Goal: Task Accomplishment & Management: Use online tool/utility

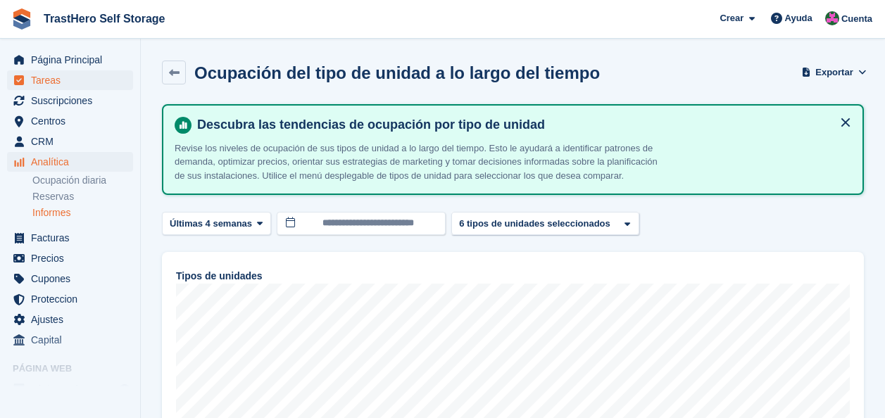
scroll to position [378, 0]
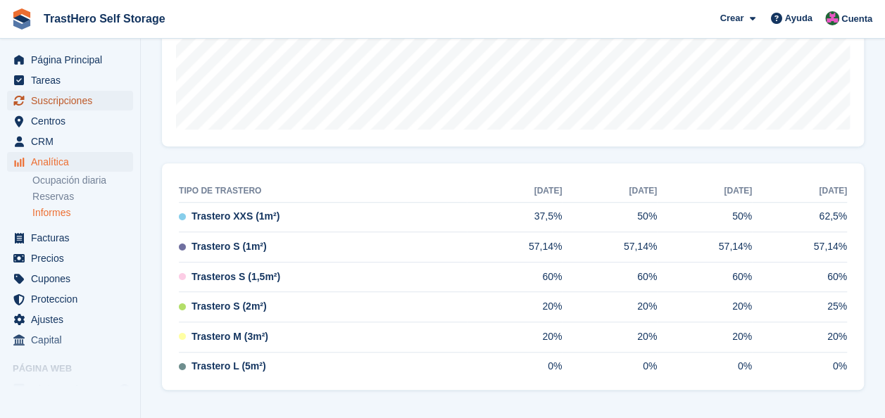
click at [56, 96] on span "Suscripciones" at bounding box center [73, 101] width 84 height 20
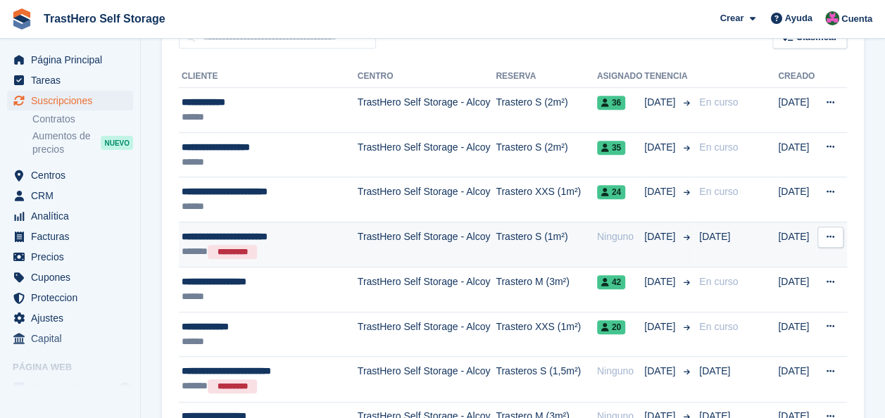
scroll to position [282, 0]
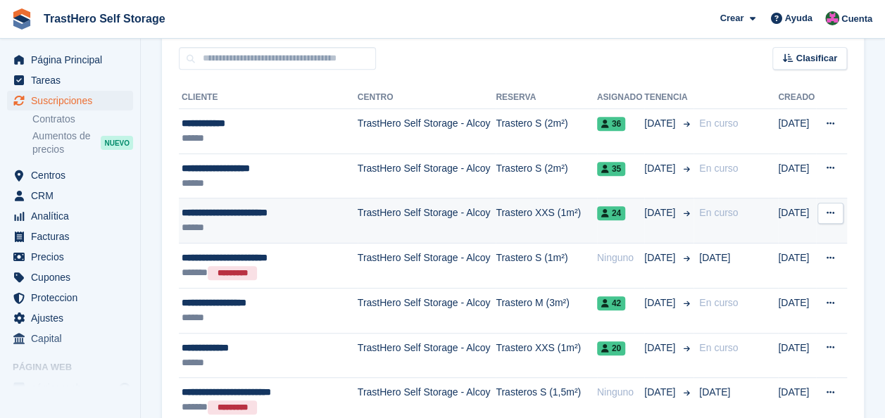
click at [412, 208] on td "TrastHero Self Storage - Alcoy" at bounding box center [427, 220] width 138 height 45
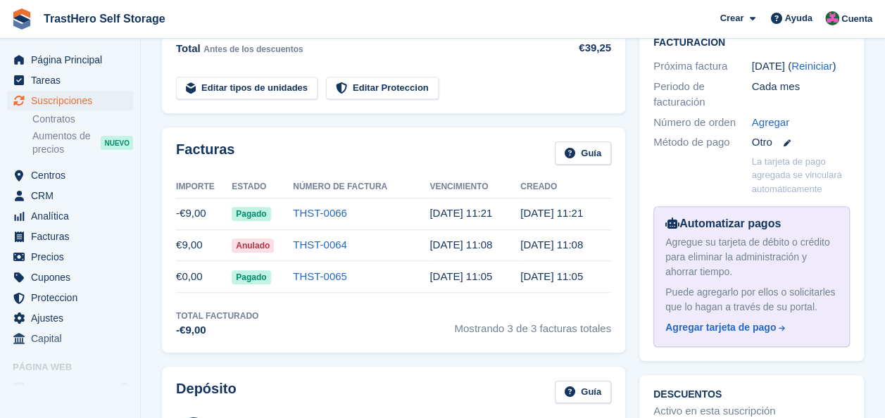
scroll to position [422, 0]
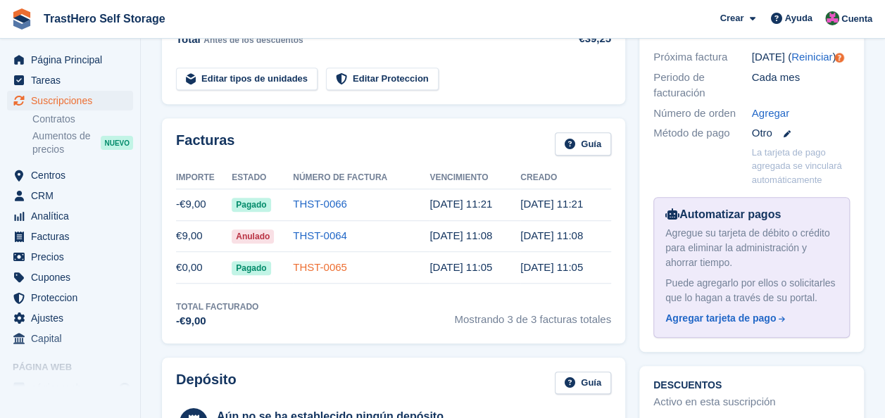
click at [308, 261] on link "THST-0065" at bounding box center [320, 267] width 54 height 12
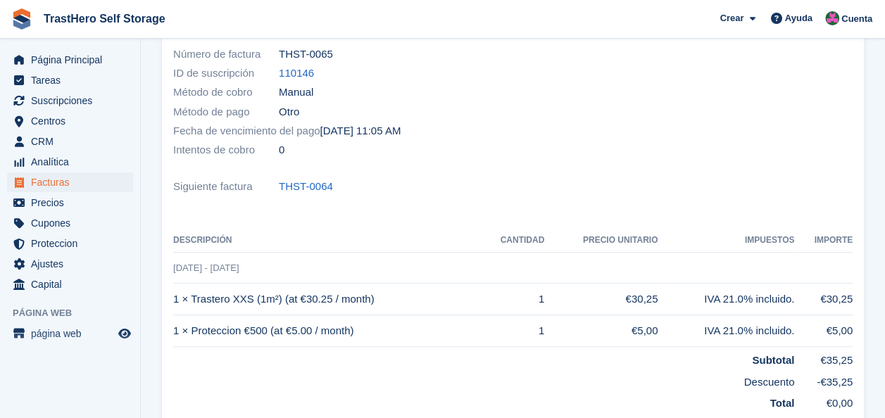
scroll to position [211, 0]
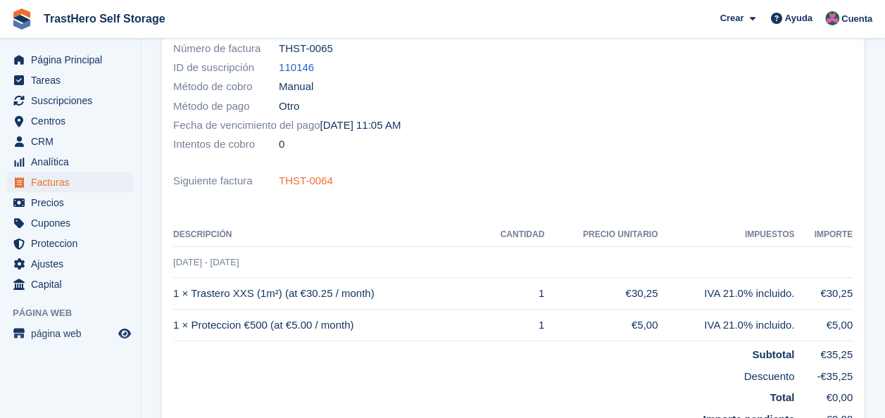
click at [310, 182] on link "THST-0064" at bounding box center [306, 181] width 54 height 16
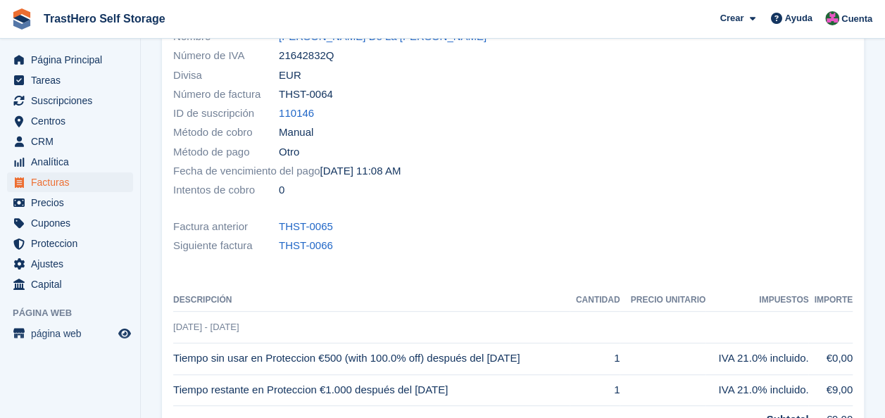
scroll to position [140, 0]
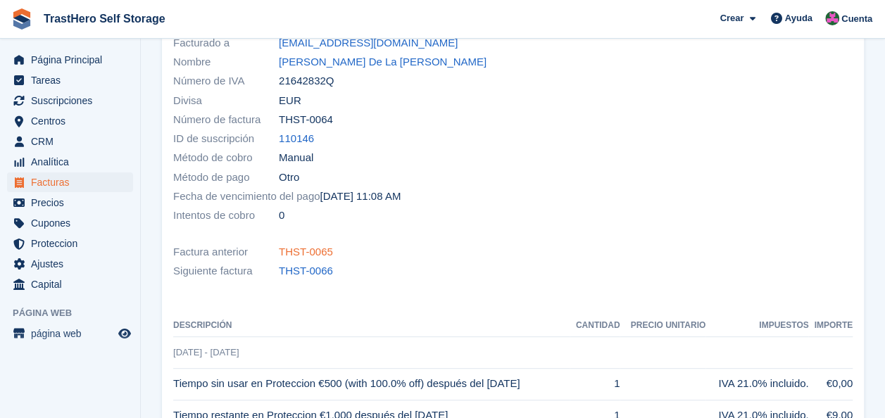
click at [302, 252] on link "THST-0065" at bounding box center [306, 252] width 54 height 16
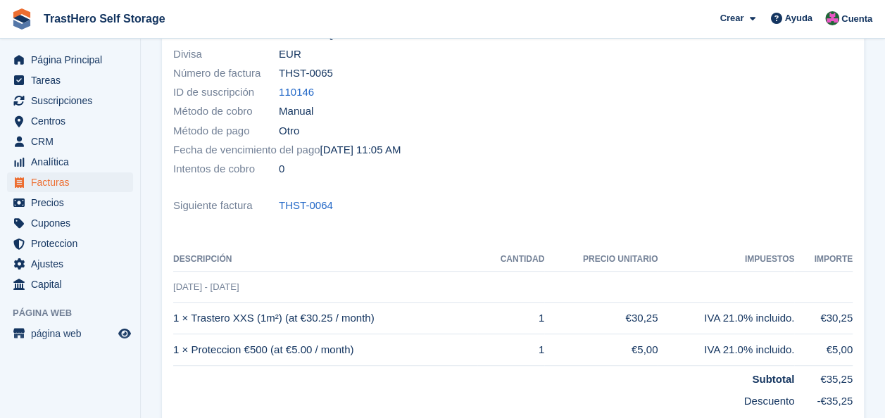
scroll to position [211, 0]
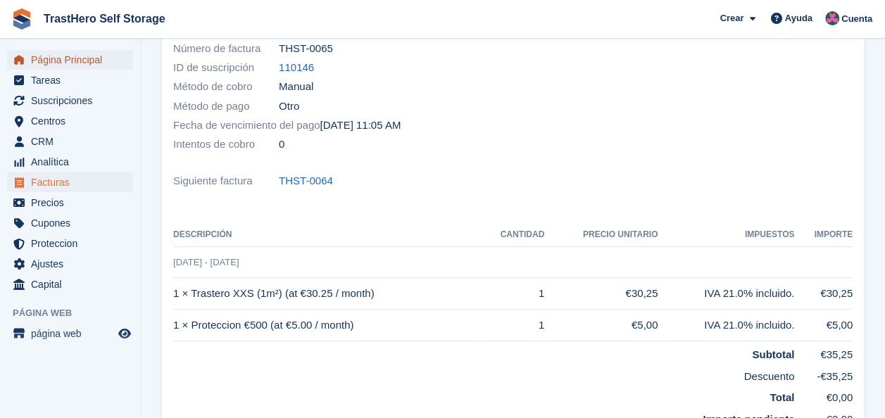
click at [89, 68] on span "Página Principal" at bounding box center [73, 60] width 84 height 20
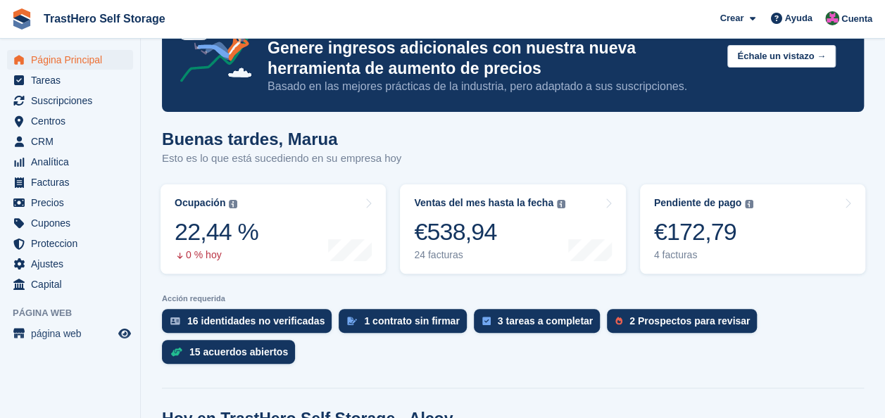
scroll to position [211, 0]
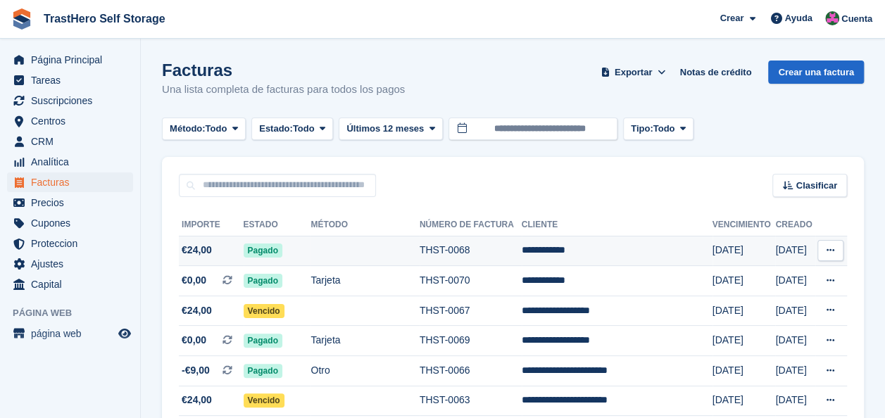
scroll to position [70, 0]
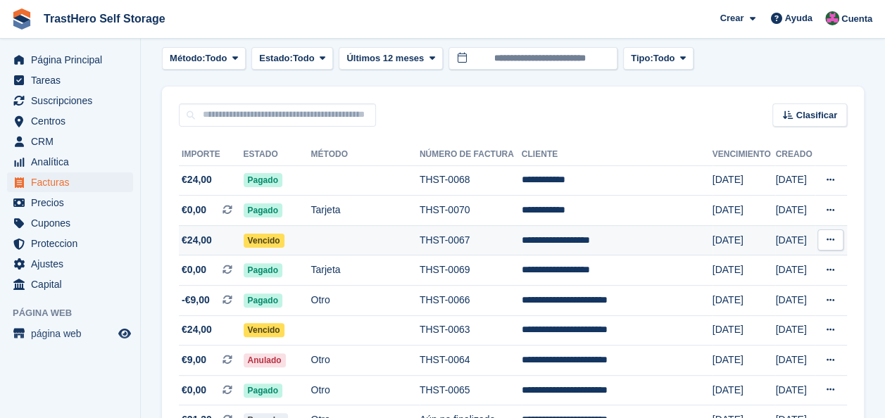
click at [501, 244] on td "THST-0067" at bounding box center [470, 240] width 102 height 30
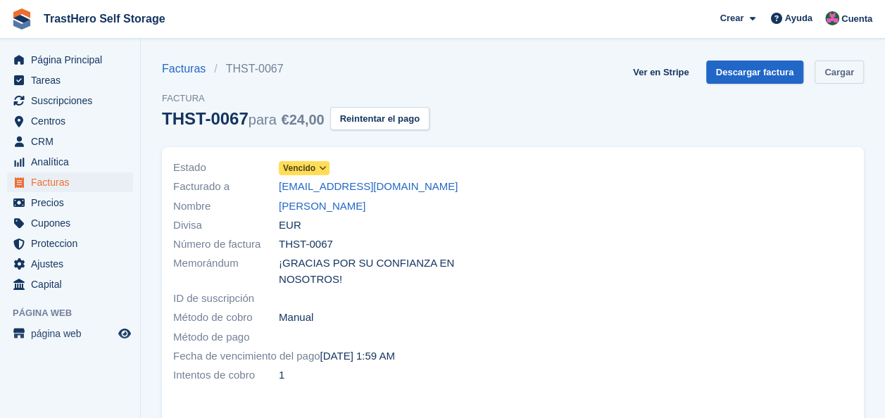
click at [828, 75] on link "Cargar" at bounding box center [838, 72] width 49 height 23
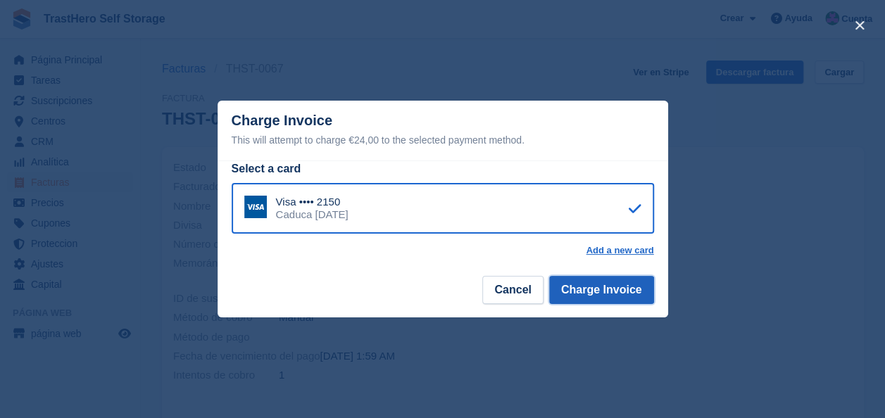
click at [594, 293] on button "Charge Invoice" at bounding box center [601, 290] width 105 height 28
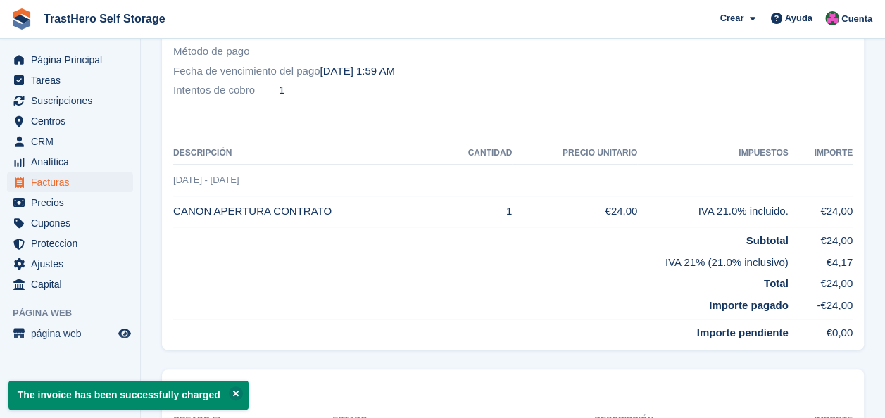
scroll to position [287, 0]
